Goal: Information Seeking & Learning: Learn about a topic

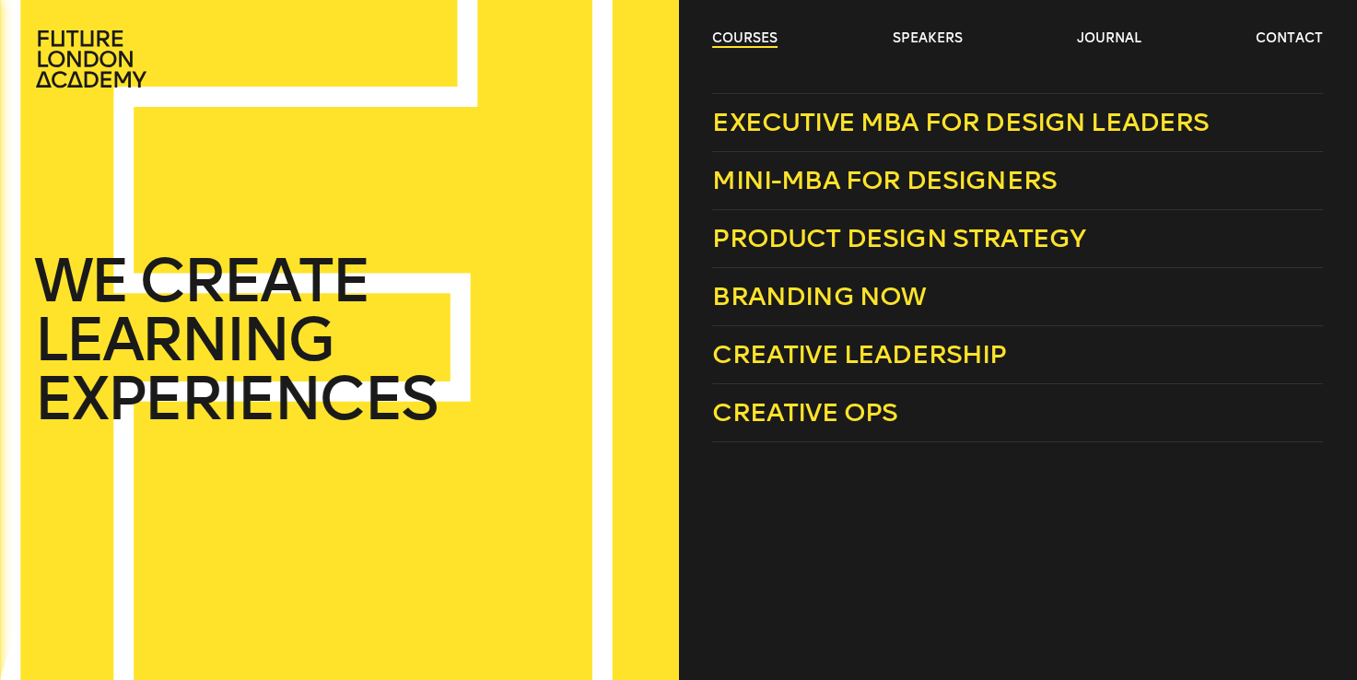
click at [745, 33] on link "courses" at bounding box center [744, 38] width 65 height 18
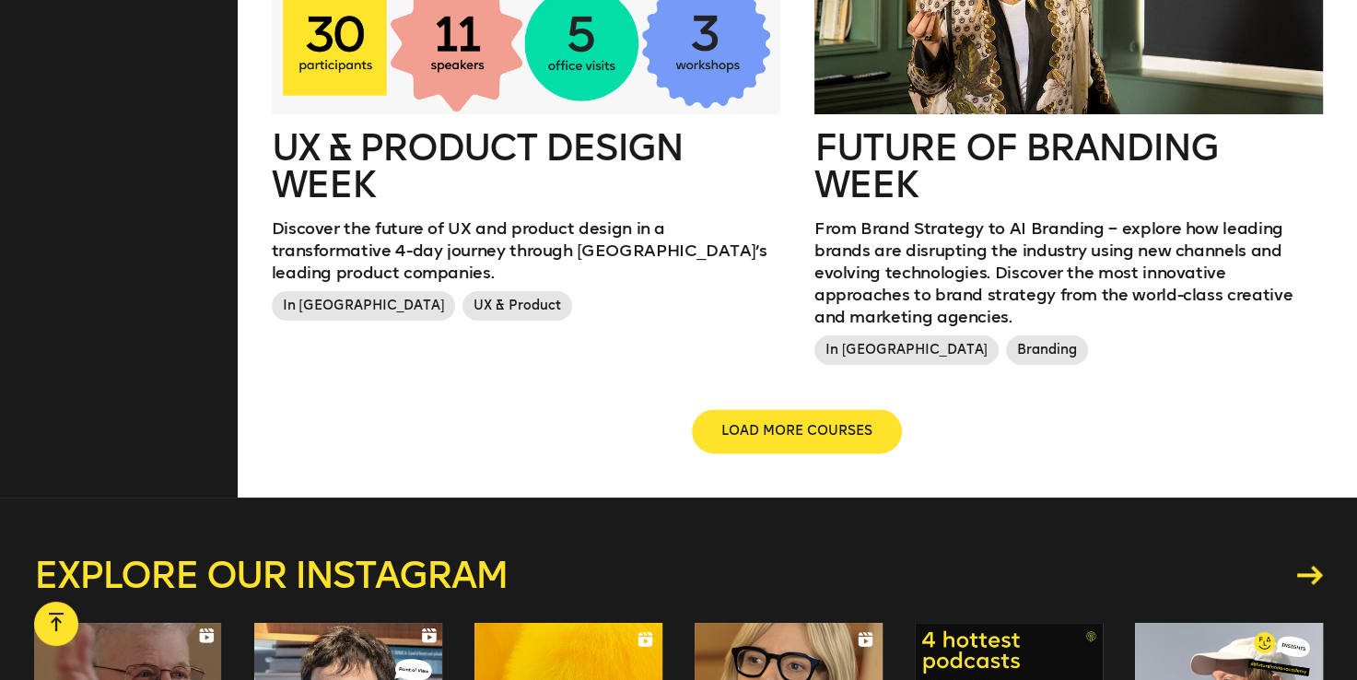
scroll to position [2263, 0]
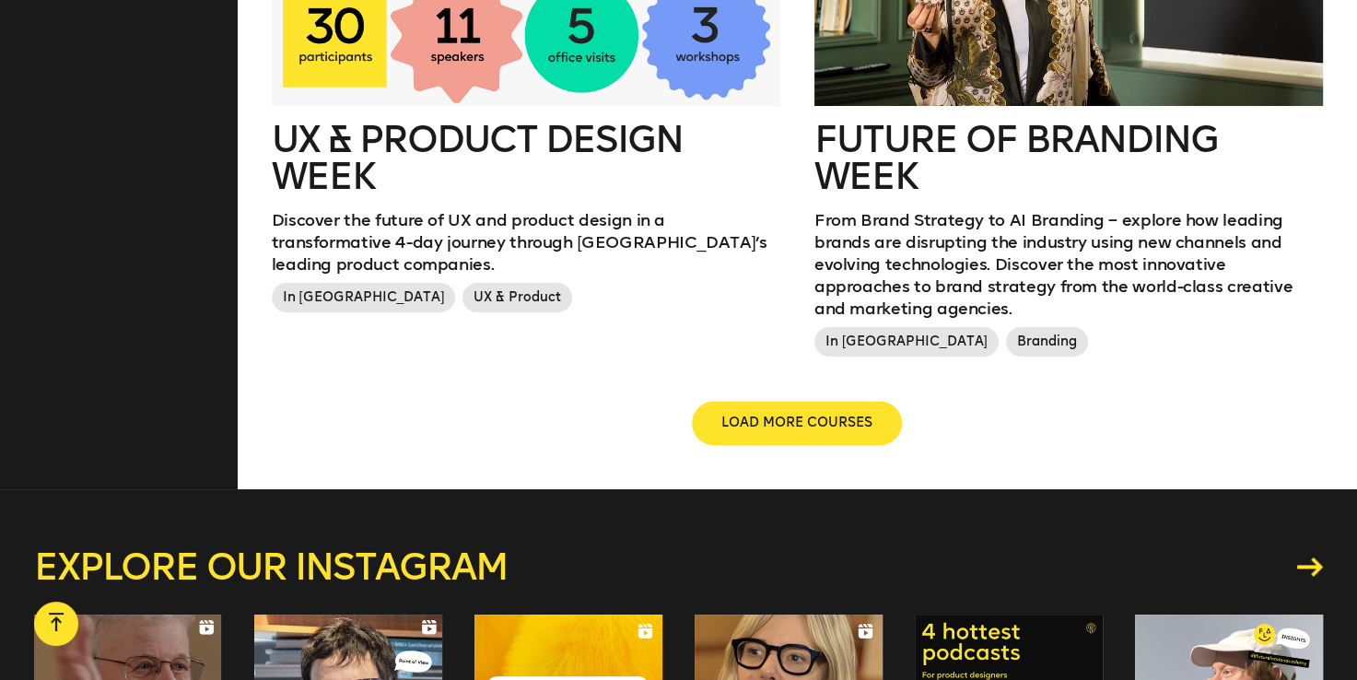
click at [347, 136] on h2 "UX & Product Design Week" at bounding box center [526, 158] width 509 height 74
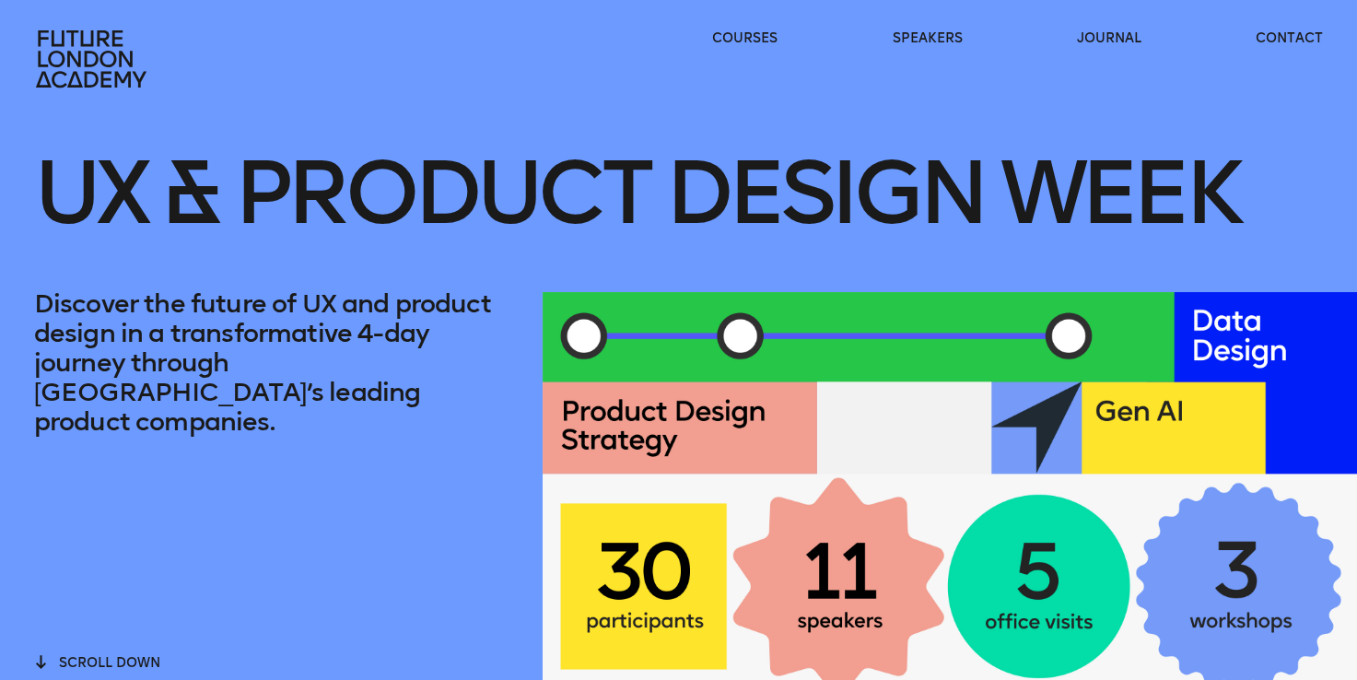
scroll to position [2263, 0]
